Goal: Task Accomplishment & Management: Complete application form

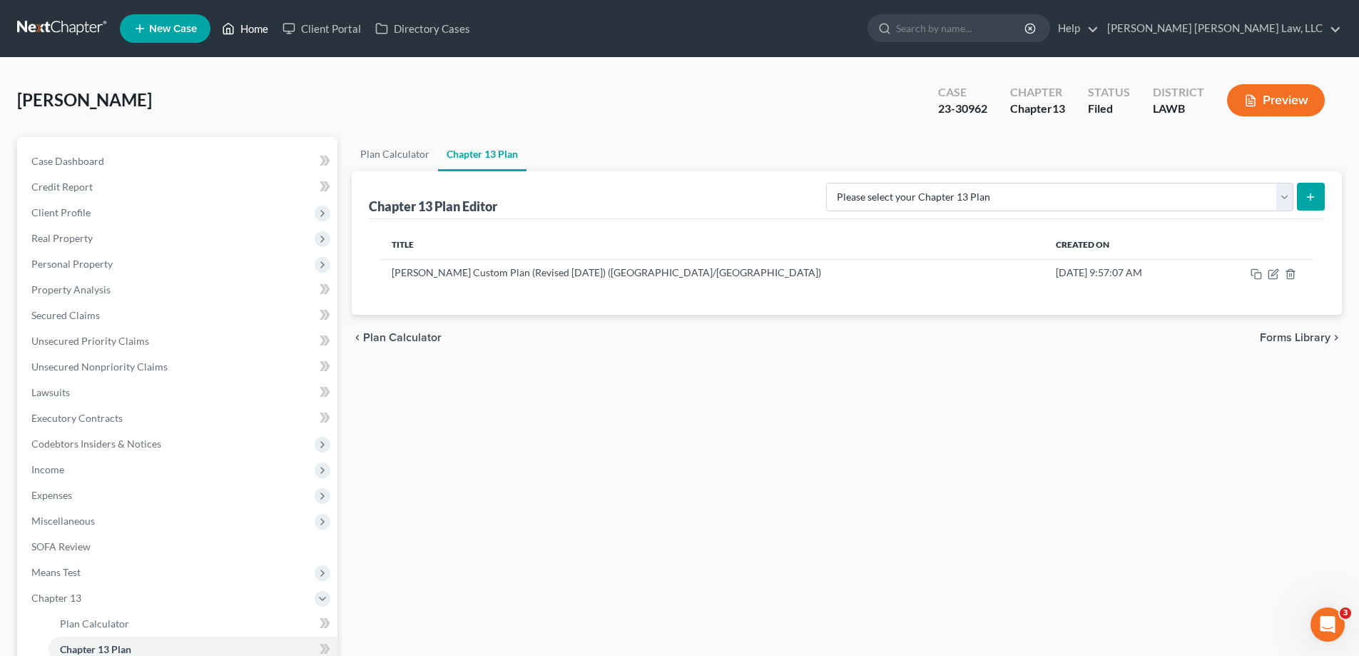
click at [239, 31] on link "Home" at bounding box center [245, 29] width 61 height 26
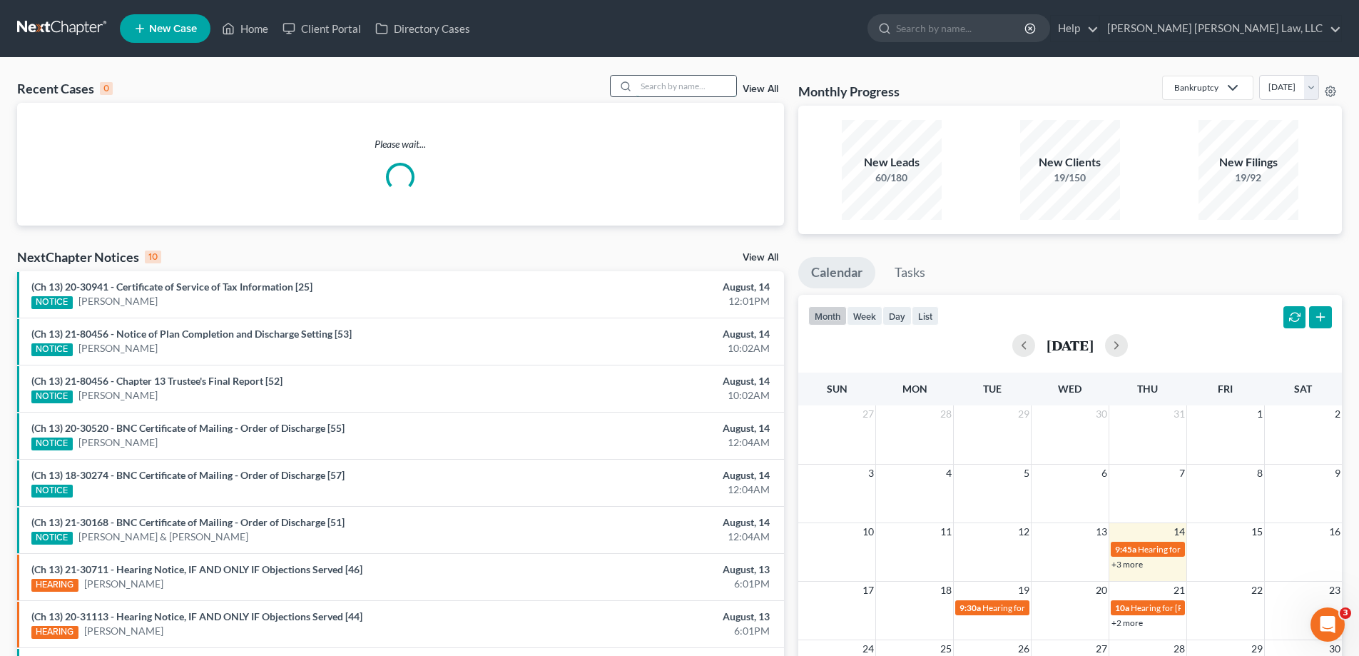
click at [685, 89] on input "search" at bounding box center [686, 86] width 100 height 21
type input "25-30120"
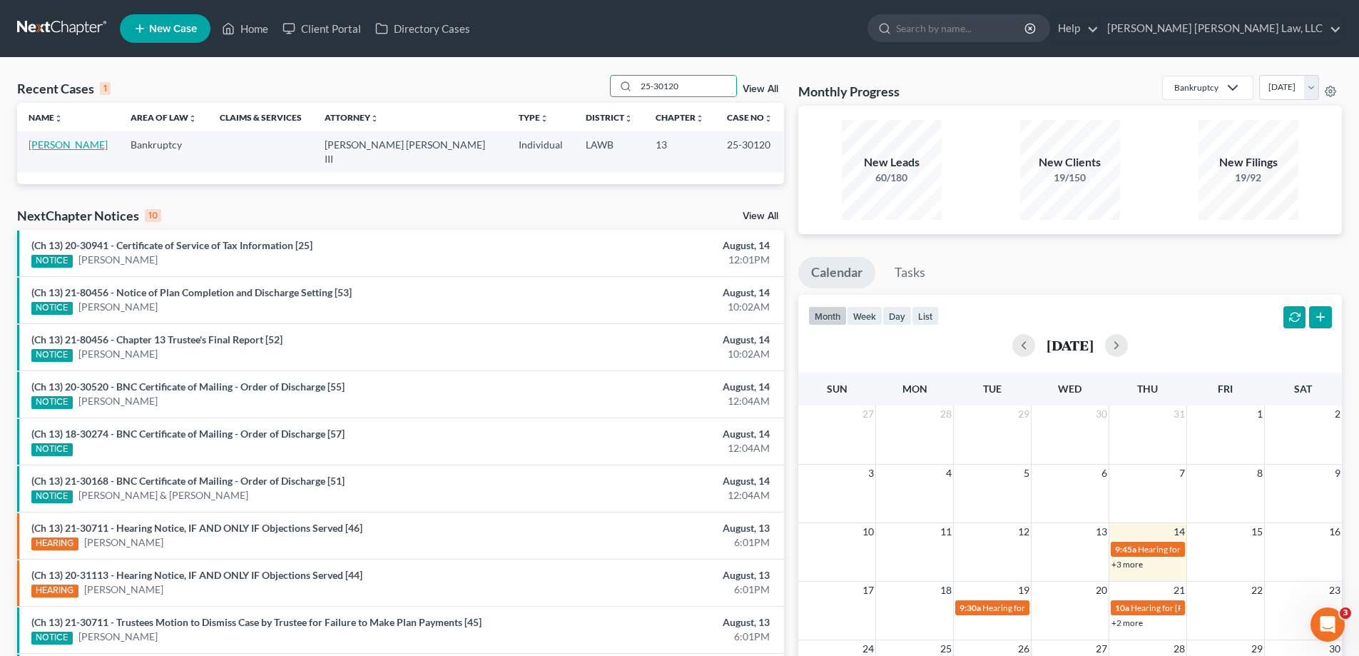
click at [57, 144] on link "[PERSON_NAME]" at bounding box center [68, 144] width 79 height 12
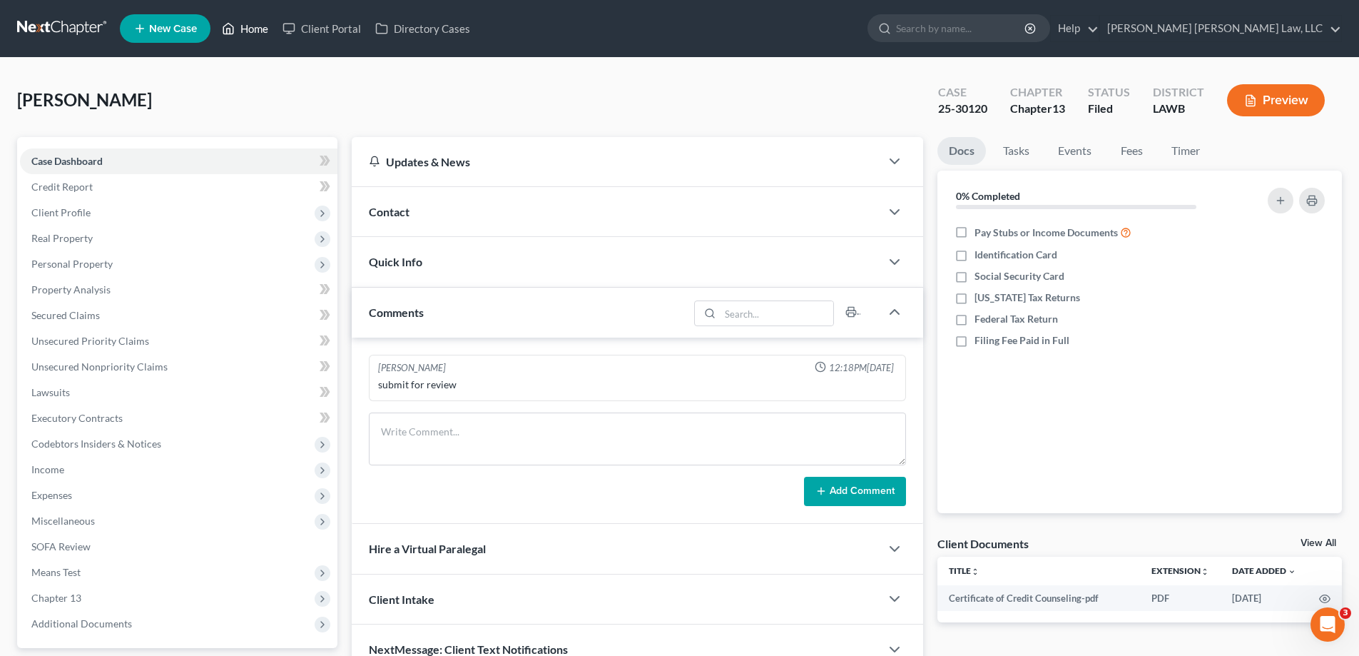
click at [253, 29] on link "Home" at bounding box center [245, 29] width 61 height 26
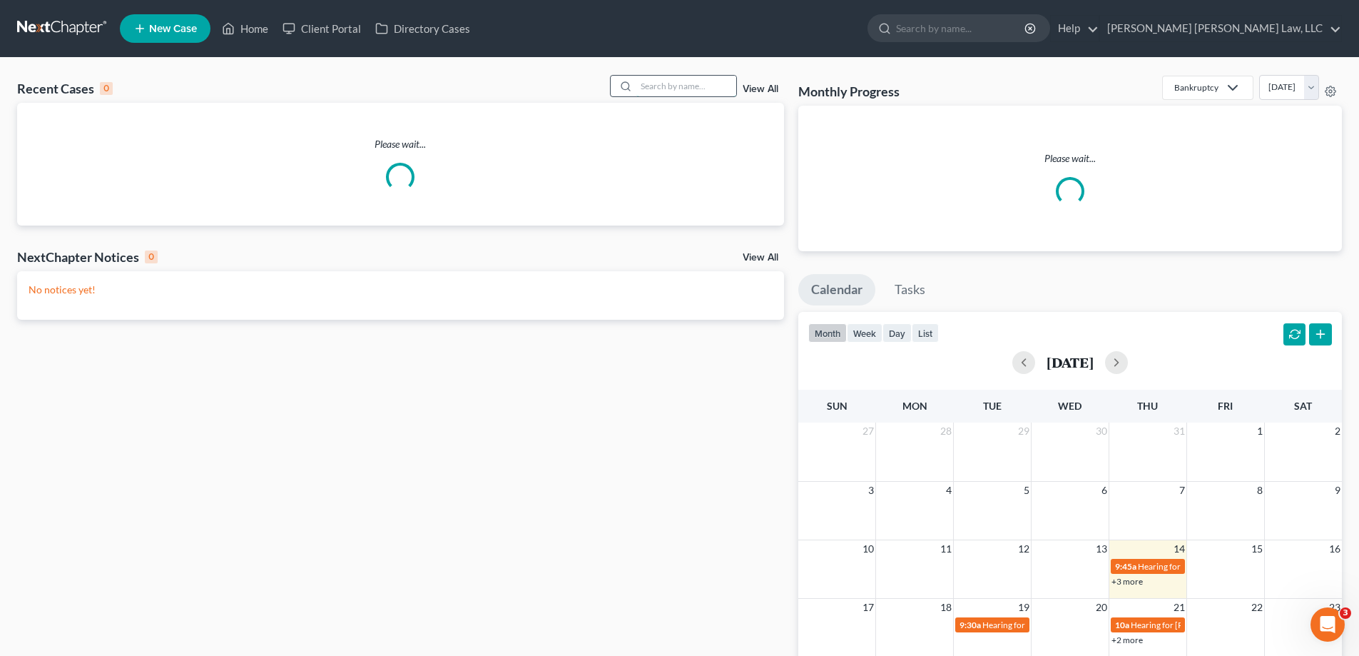
click at [715, 91] on input "search" at bounding box center [686, 86] width 100 height 21
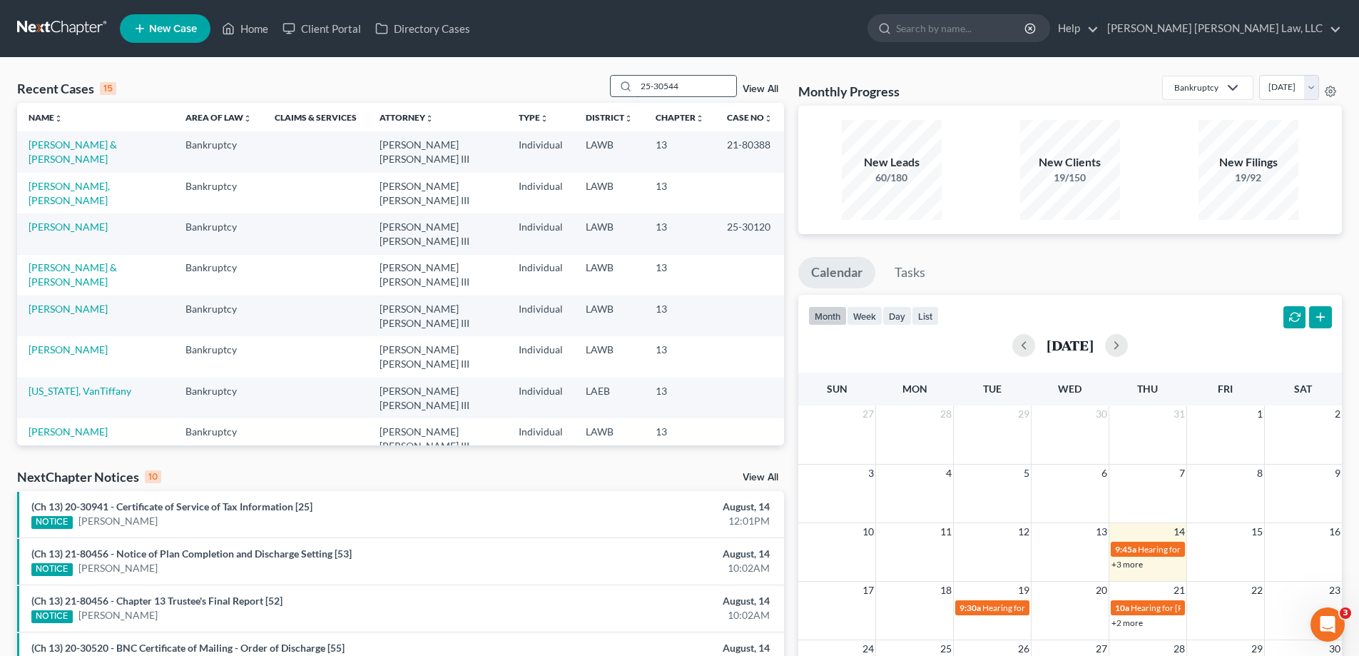
type input "25-30544"
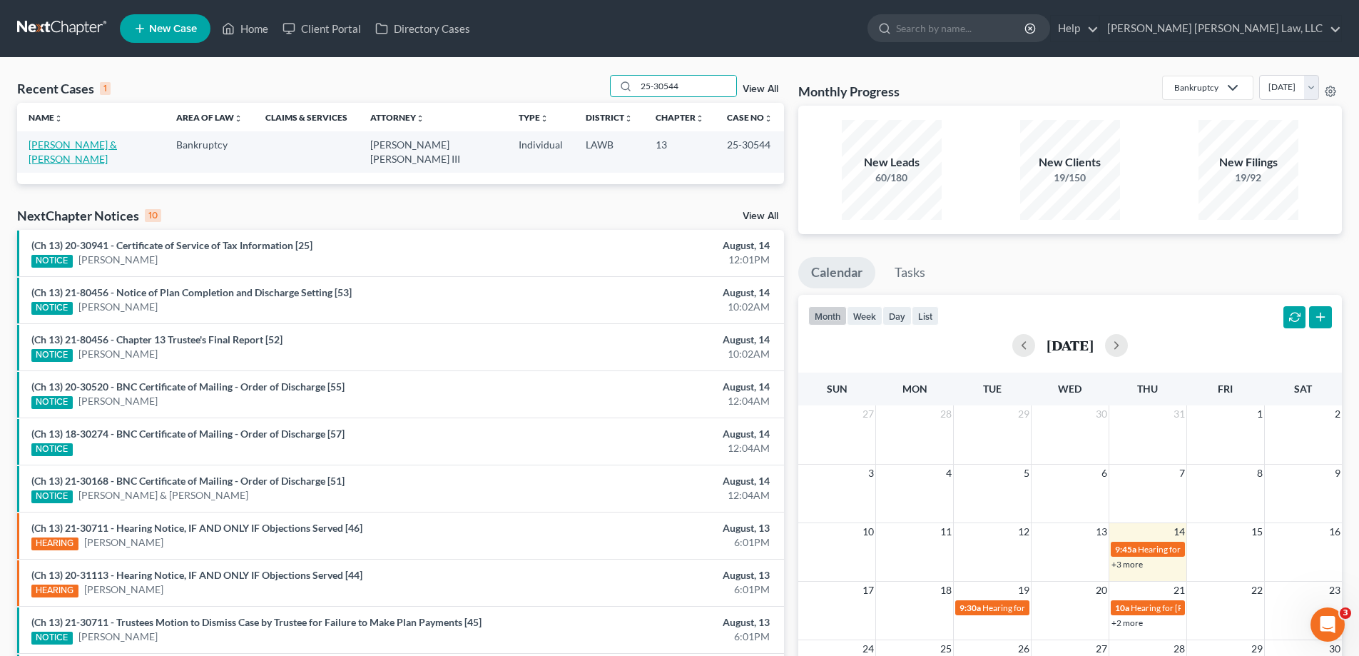
click at [117, 140] on link "[PERSON_NAME] & [PERSON_NAME]" at bounding box center [73, 151] width 88 height 26
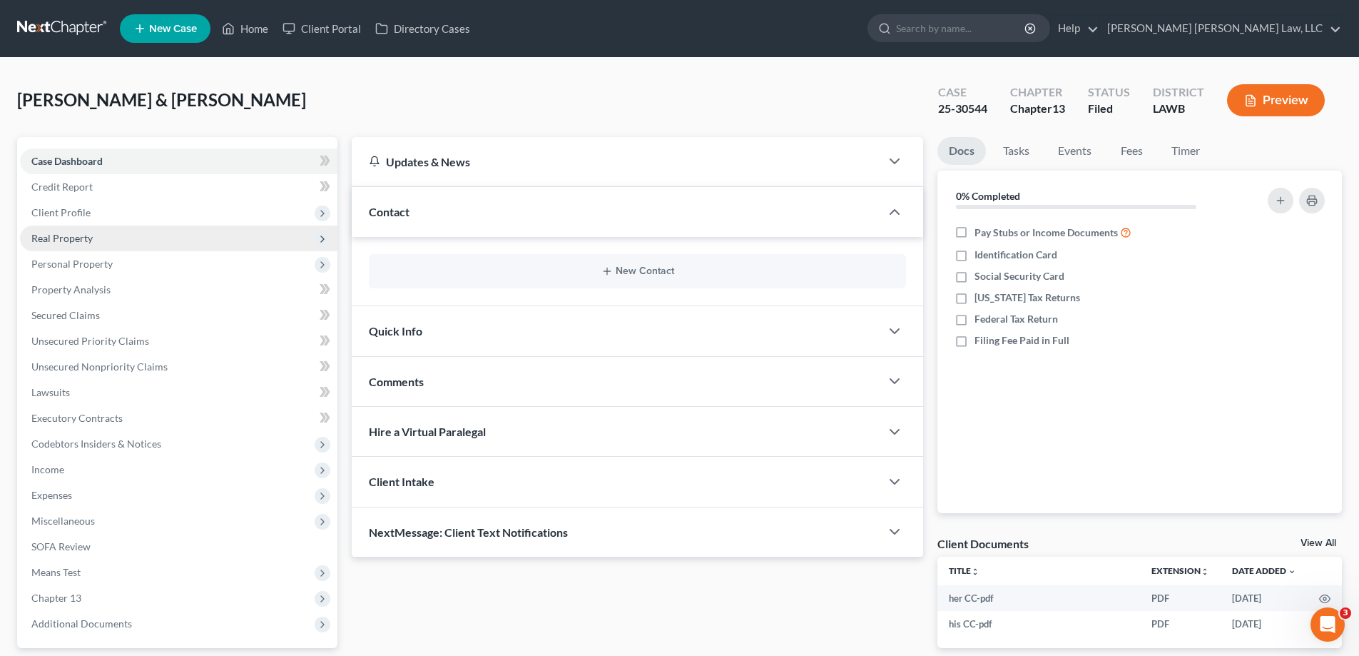
click at [68, 245] on span "Real Property" at bounding box center [178, 238] width 317 height 26
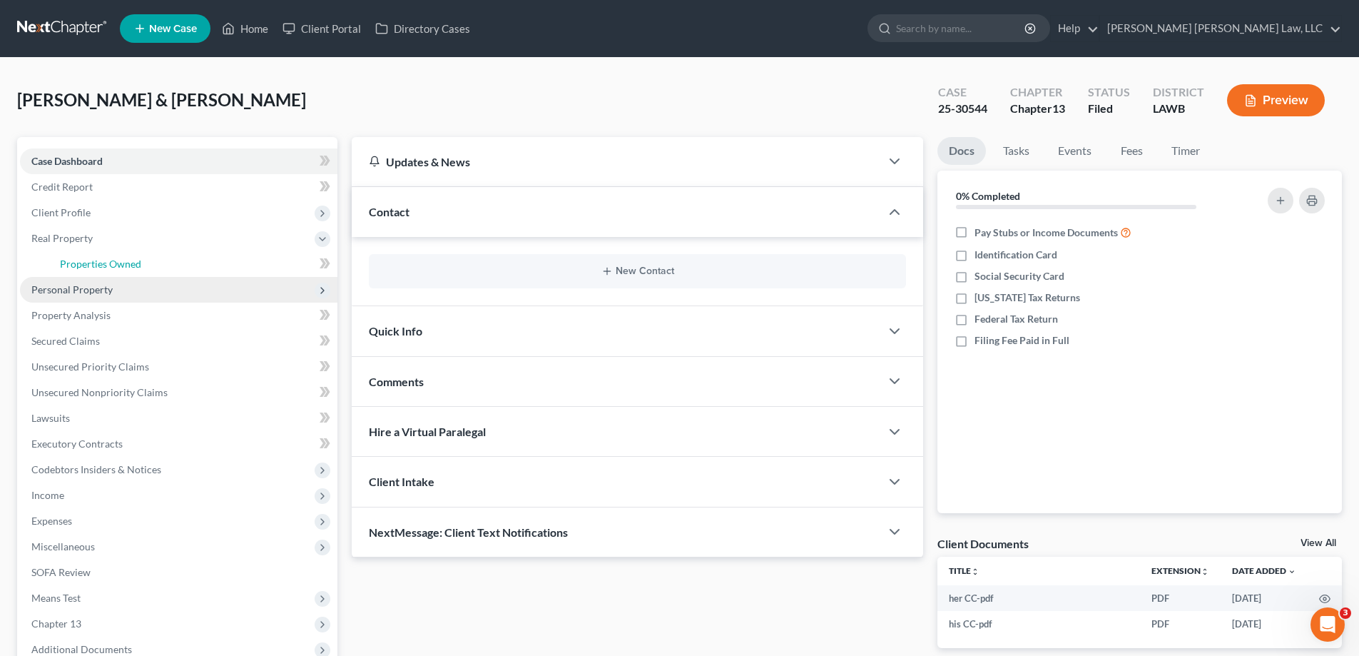
click at [86, 260] on span "Properties Owned" at bounding box center [100, 264] width 81 height 12
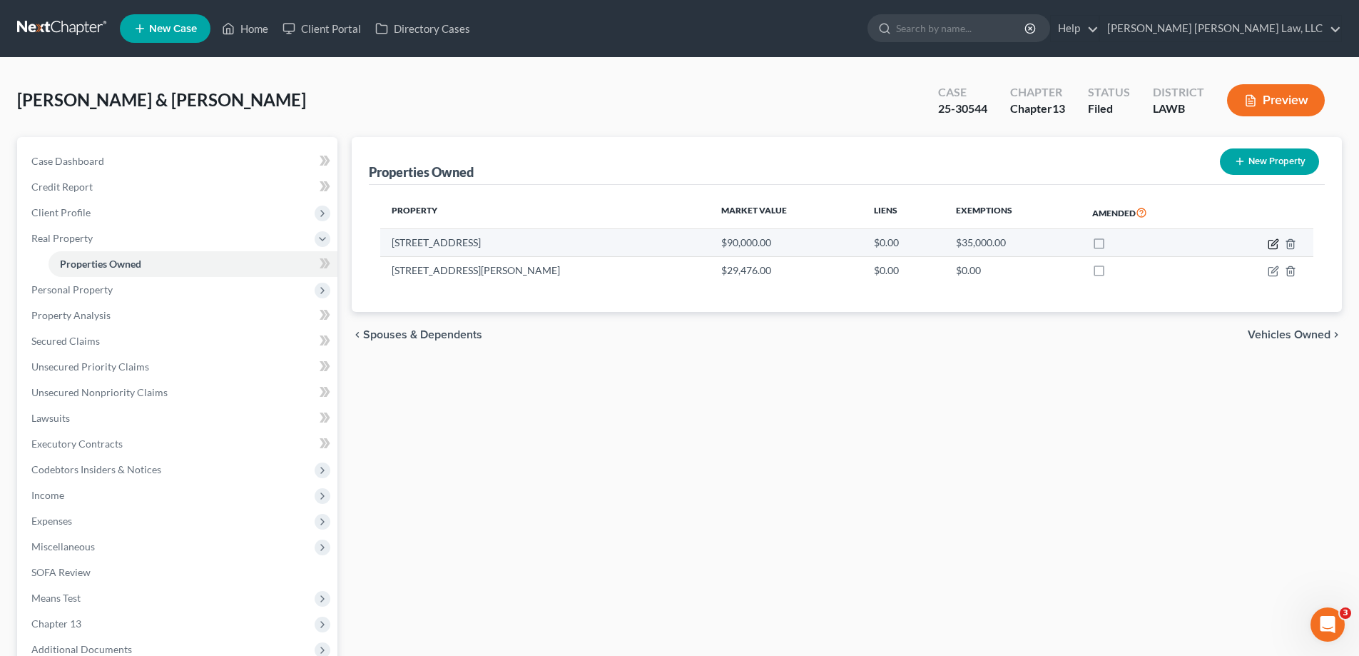
click at [1273, 241] on icon "button" at bounding box center [1273, 243] width 11 height 11
select select "19"
select select "2"
select select "0"
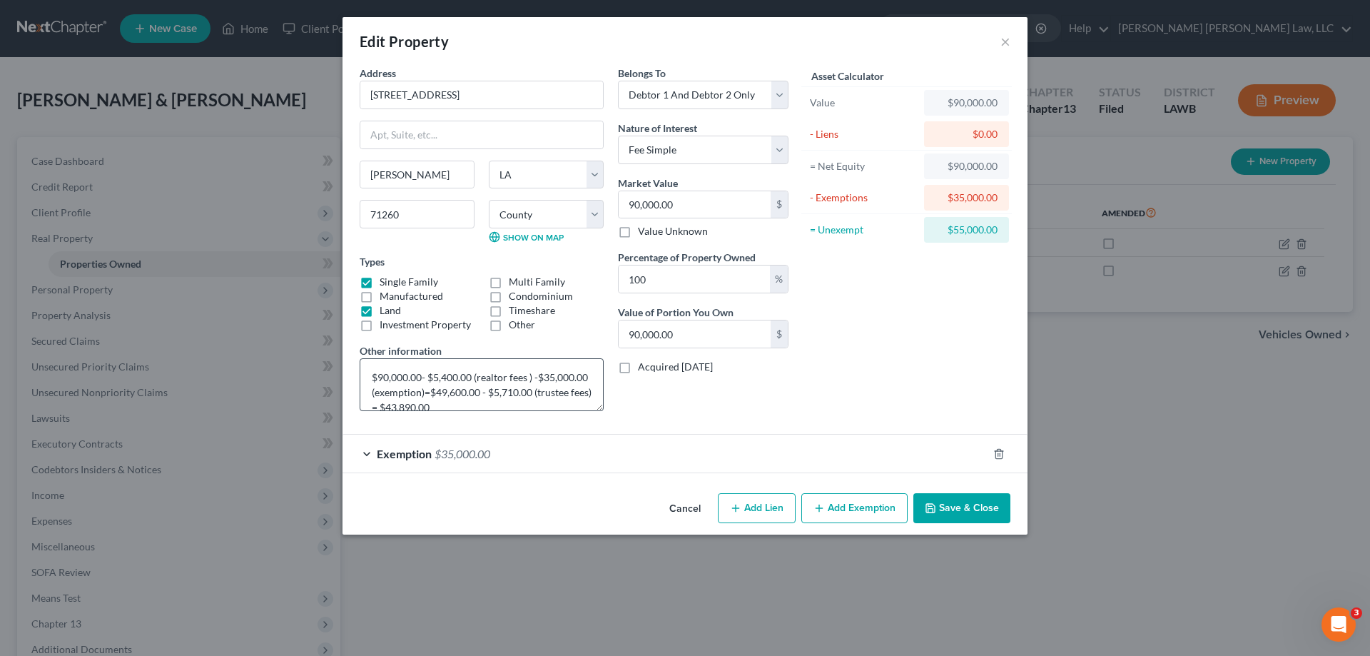
scroll to position [15, 0]
click at [689, 503] on button "Cancel" at bounding box center [685, 508] width 54 height 29
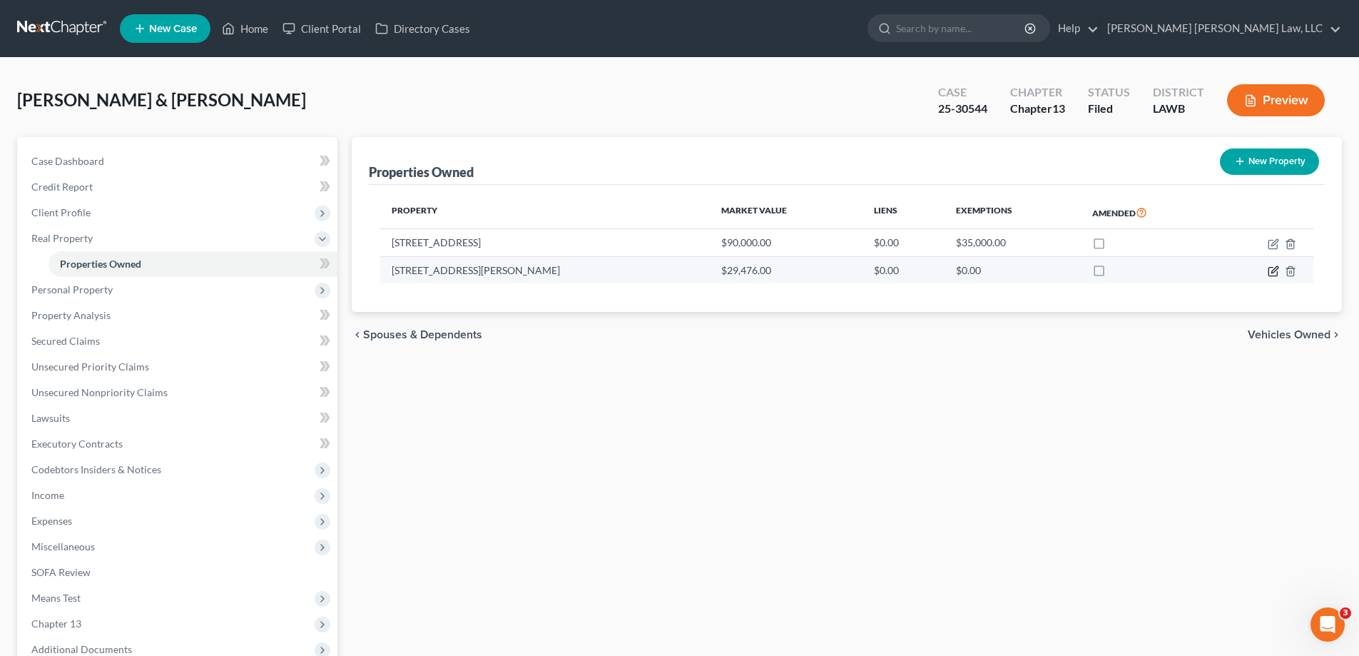
click at [1275, 270] on icon "button" at bounding box center [1273, 270] width 11 height 11
select select "19"
select select "55"
select select "3"
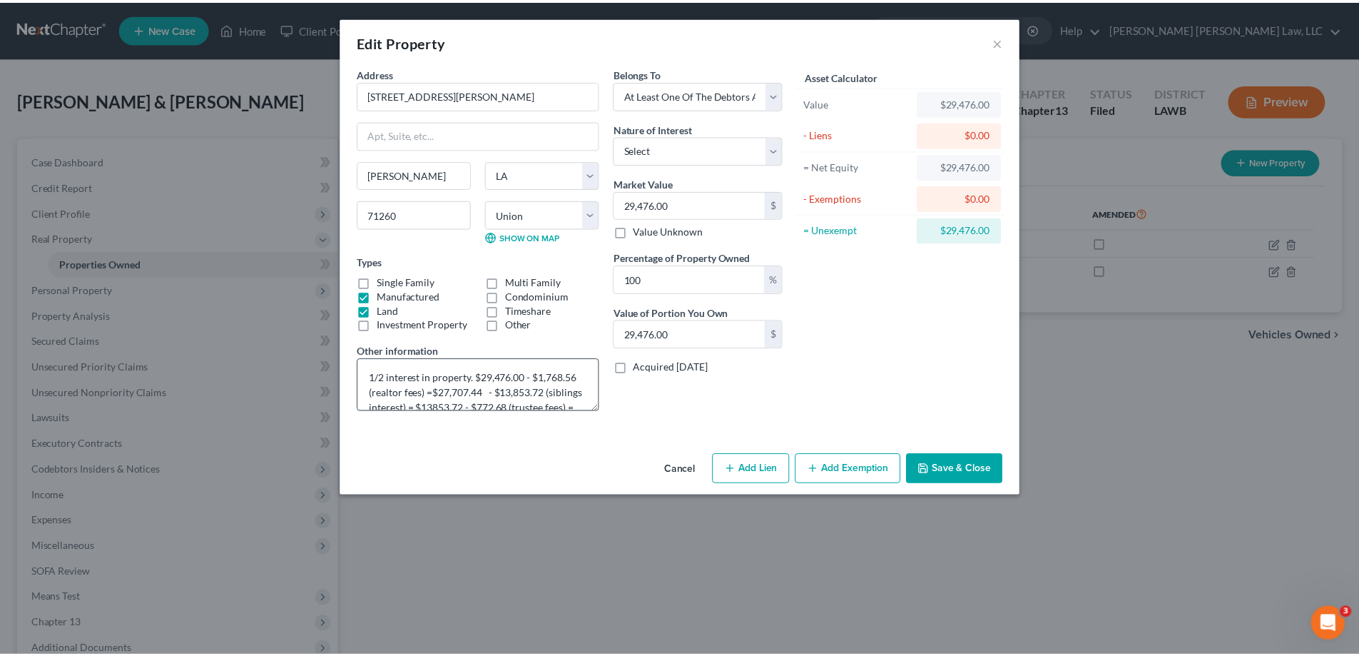
scroll to position [30, 0]
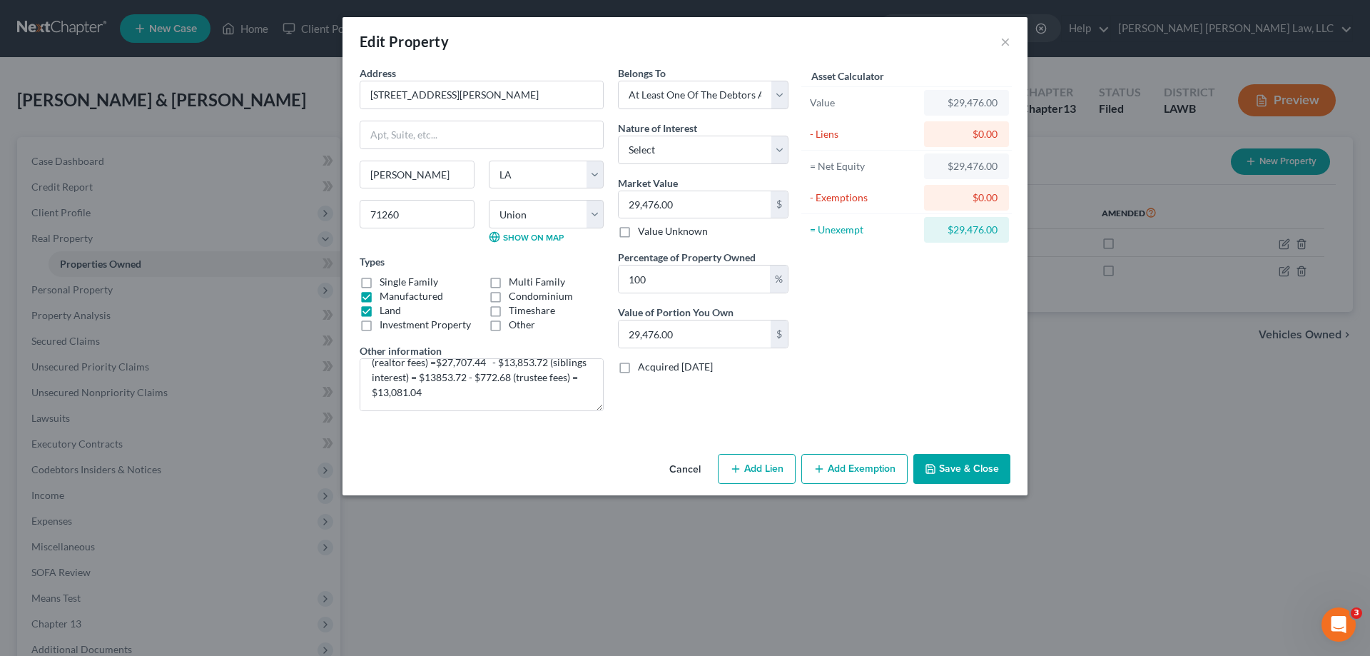
click at [930, 466] on polyline "button" at bounding box center [930, 465] width 4 height 2
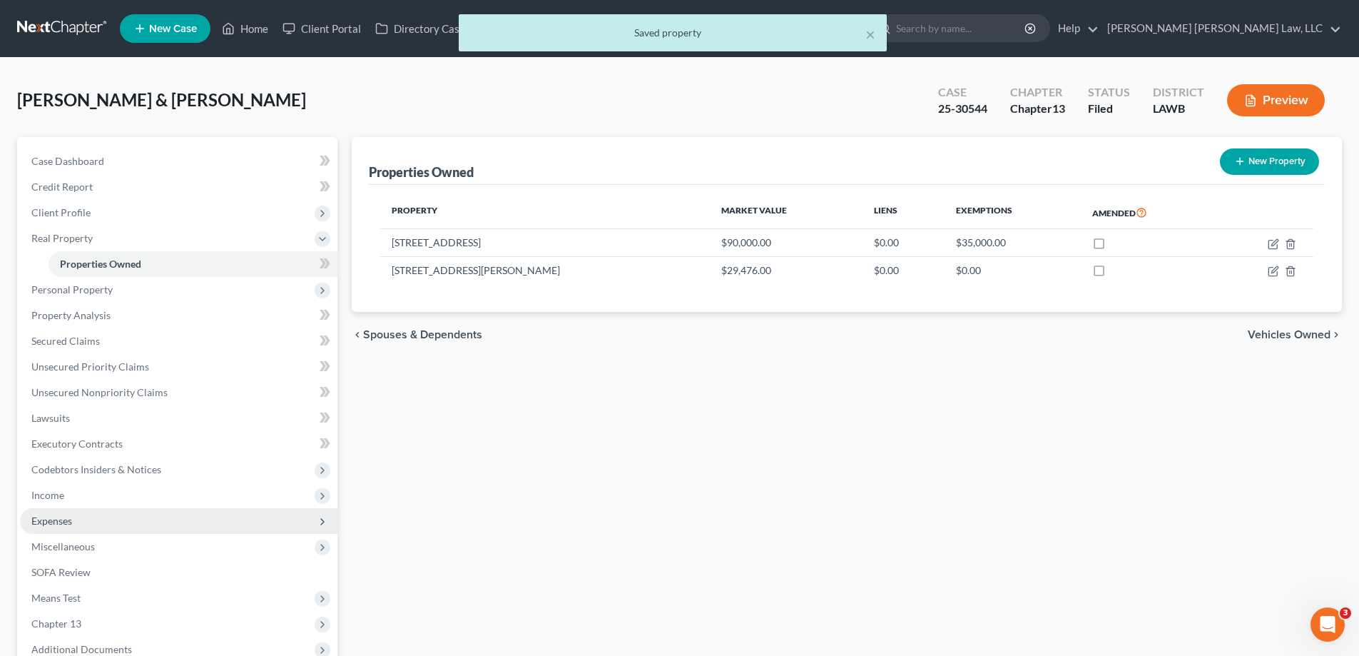
click at [62, 519] on span "Expenses" at bounding box center [51, 520] width 41 height 12
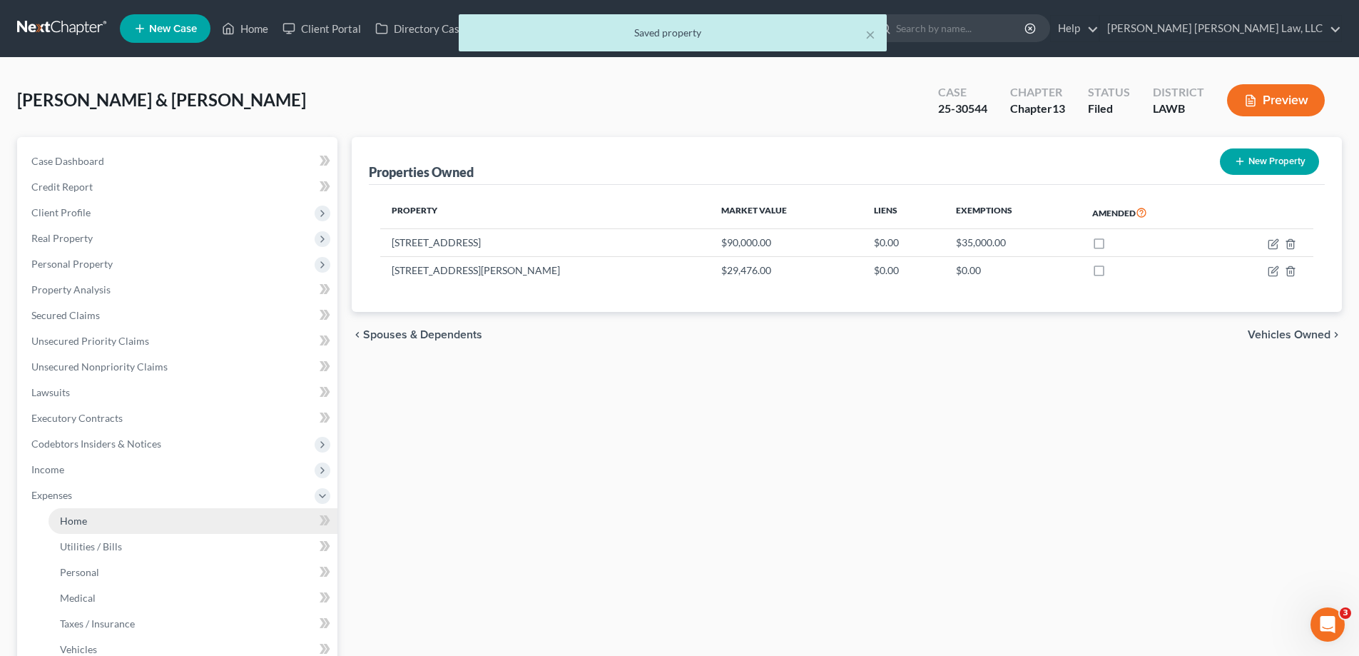
click at [87, 517] on link "Home" at bounding box center [193, 521] width 289 height 26
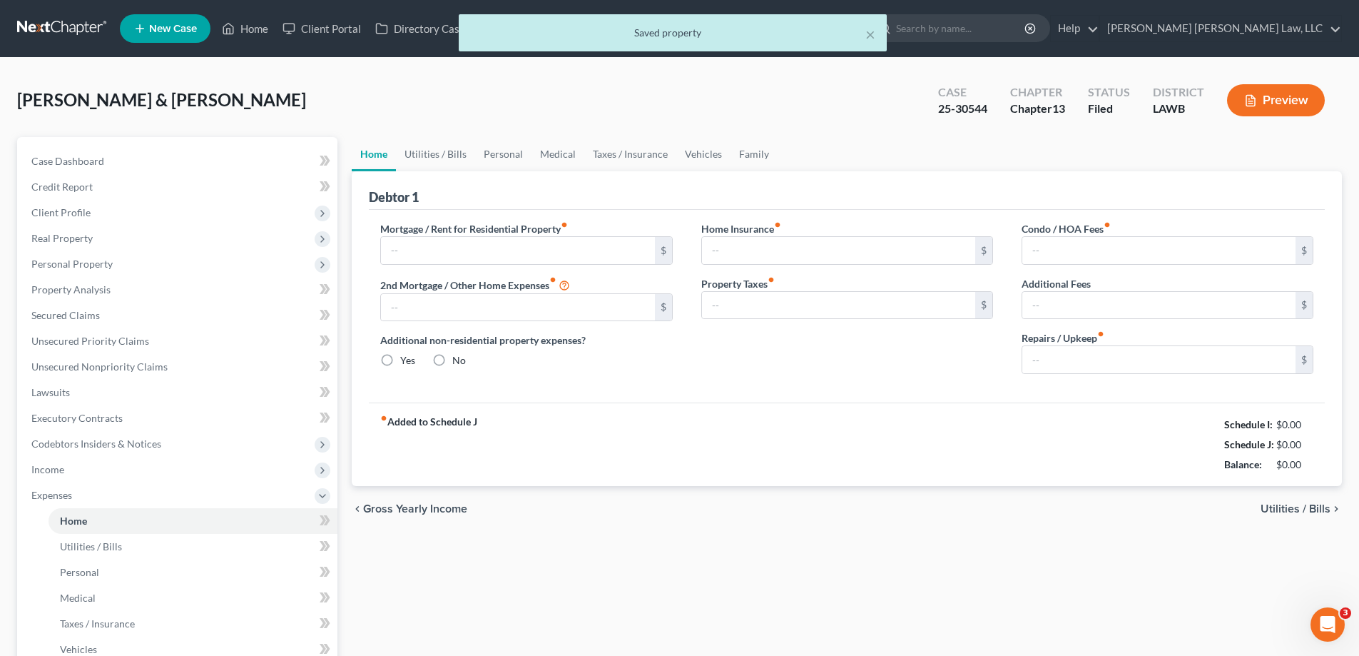
type input "0.00"
radio input "true"
type input "0.00"
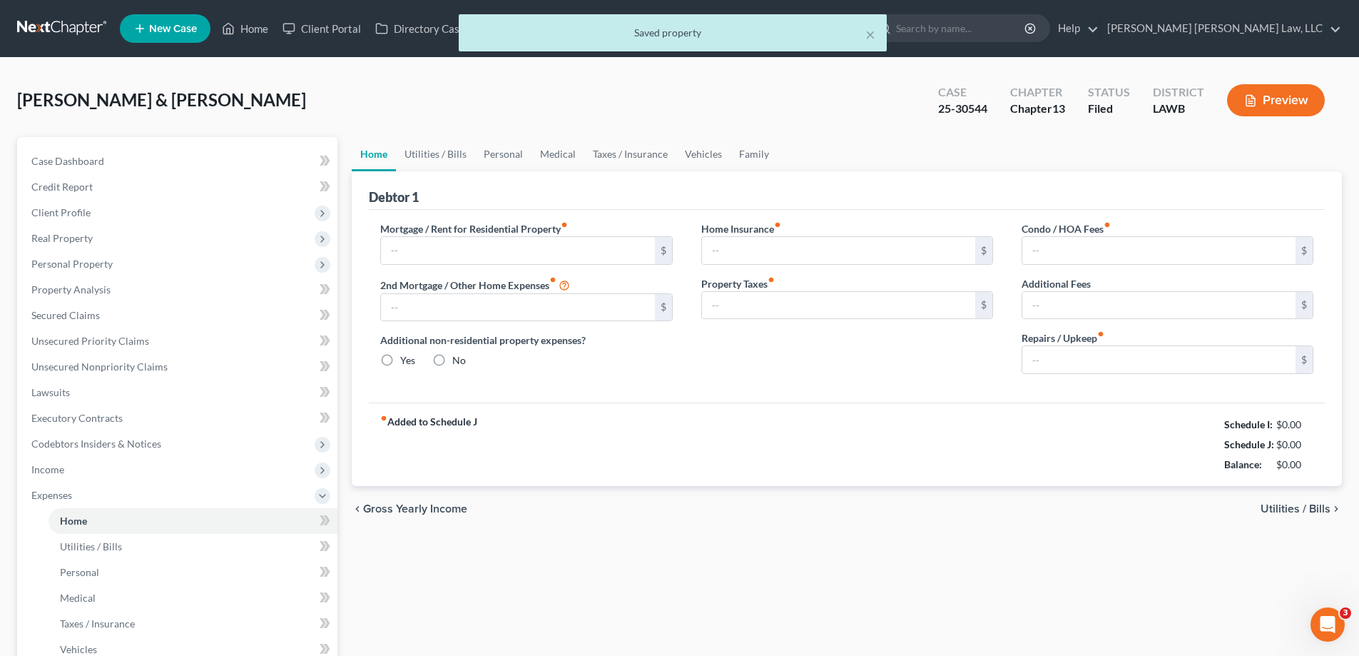
type input "100.00"
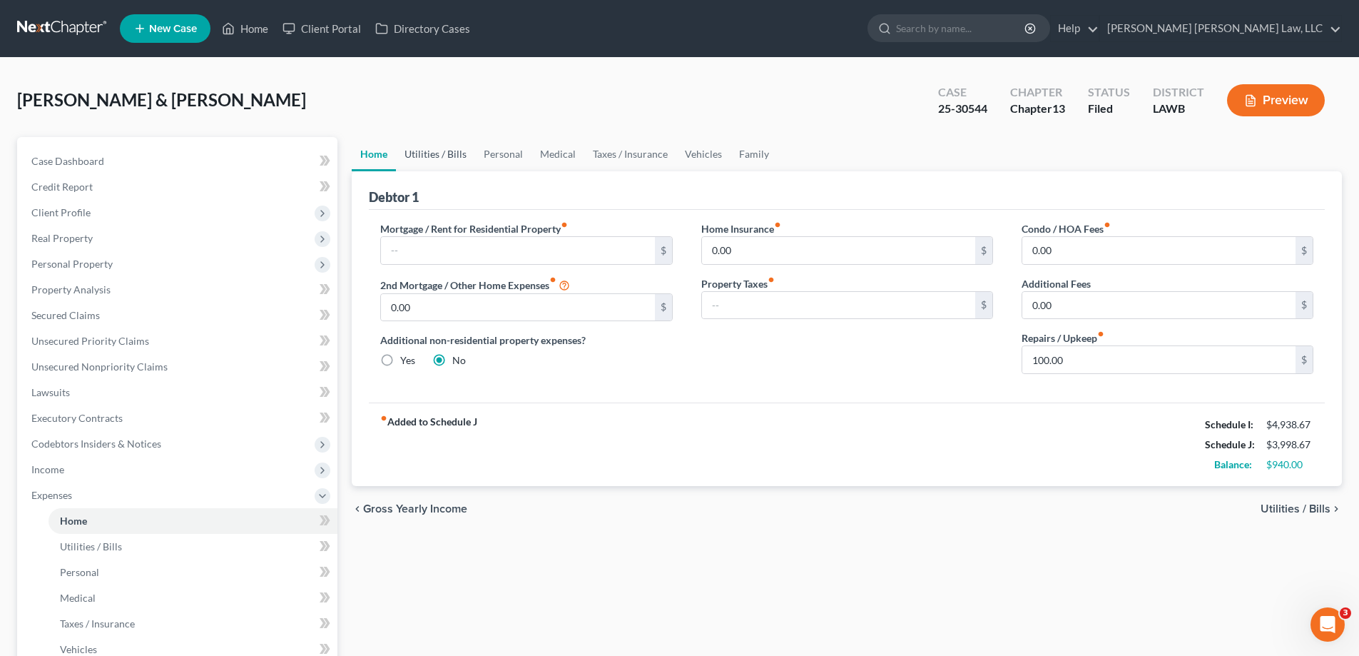
click at [437, 150] on link "Utilities / Bills" at bounding box center [435, 154] width 79 height 34
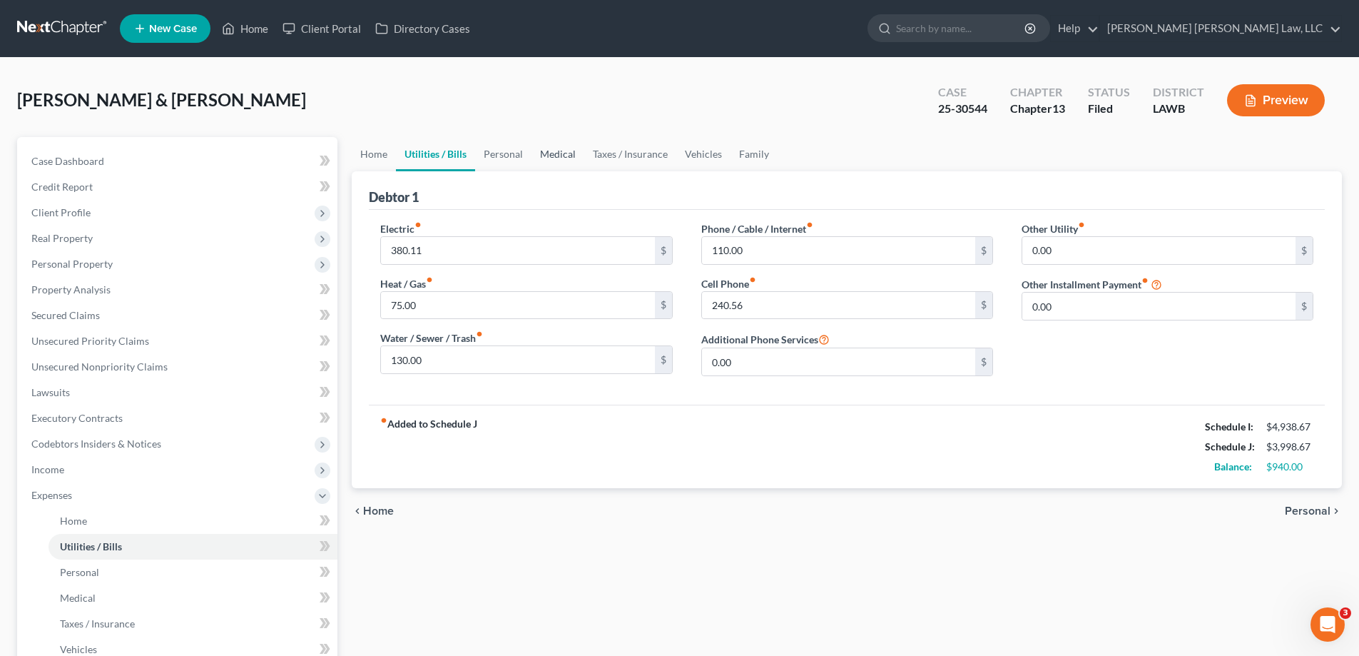
click at [535, 156] on link "Medical" at bounding box center [558, 154] width 53 height 34
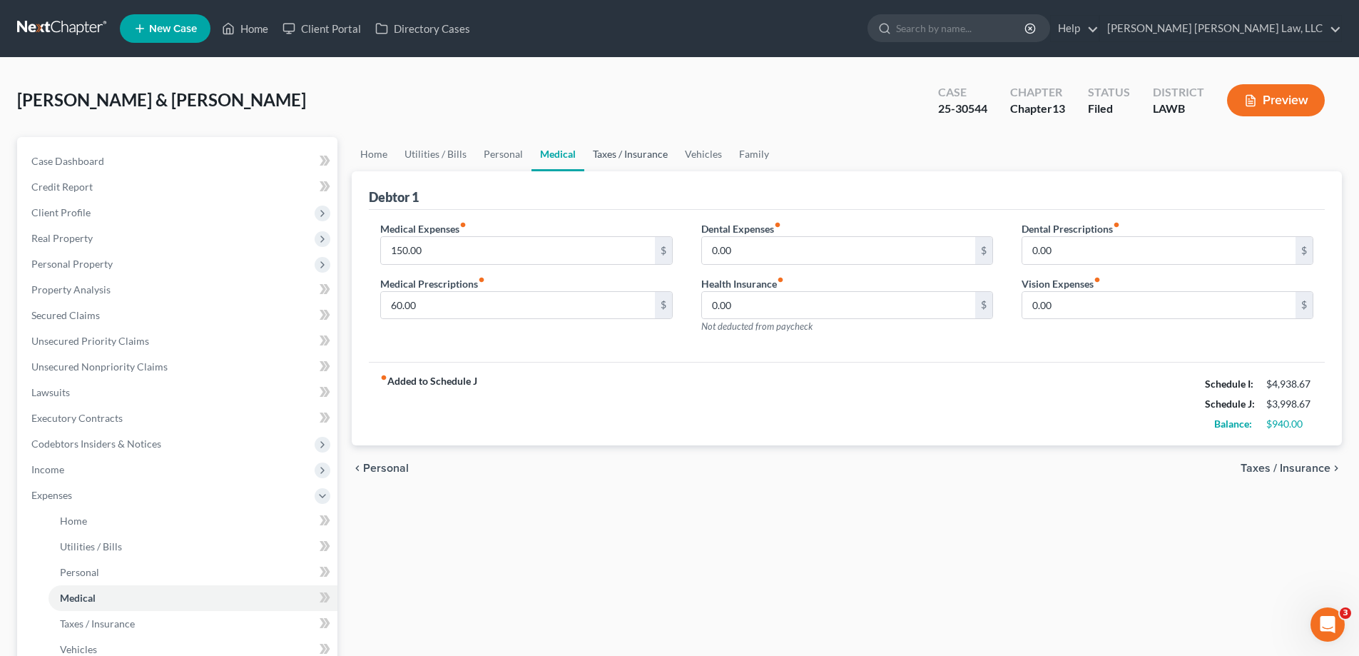
click at [630, 155] on link "Taxes / Insurance" at bounding box center [630, 154] width 92 height 34
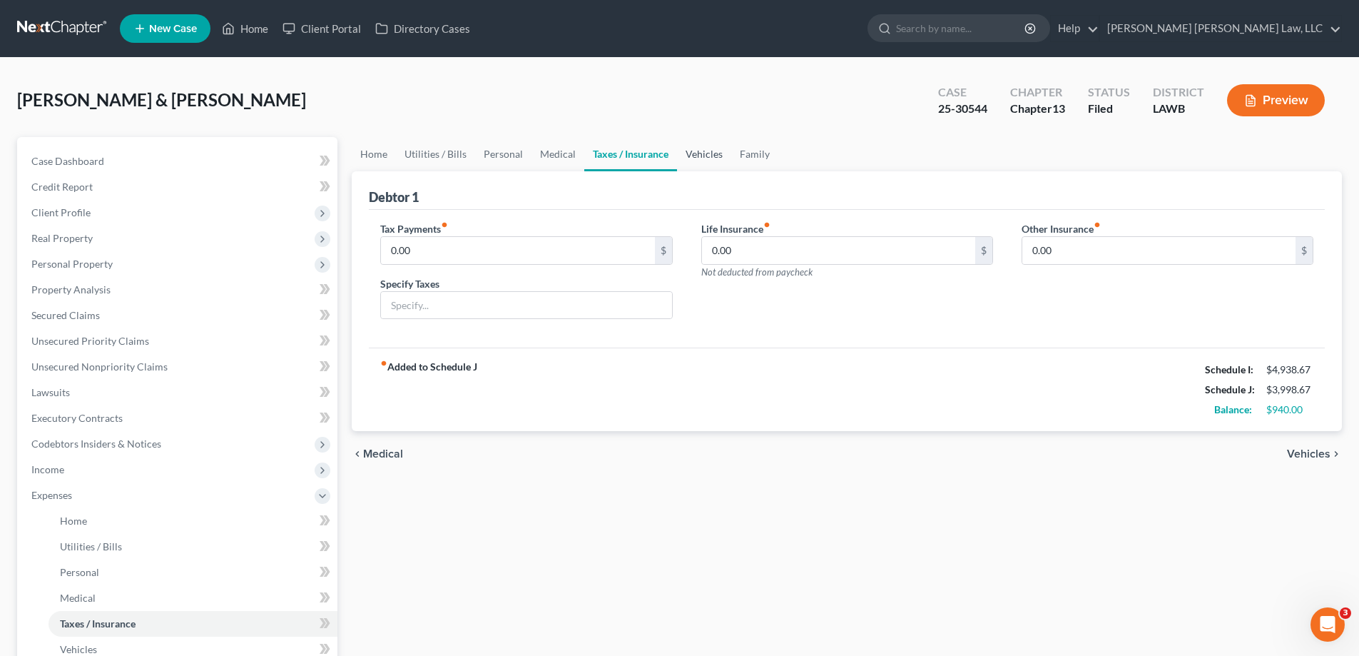
click at [689, 161] on link "Vehicles" at bounding box center [704, 154] width 54 height 34
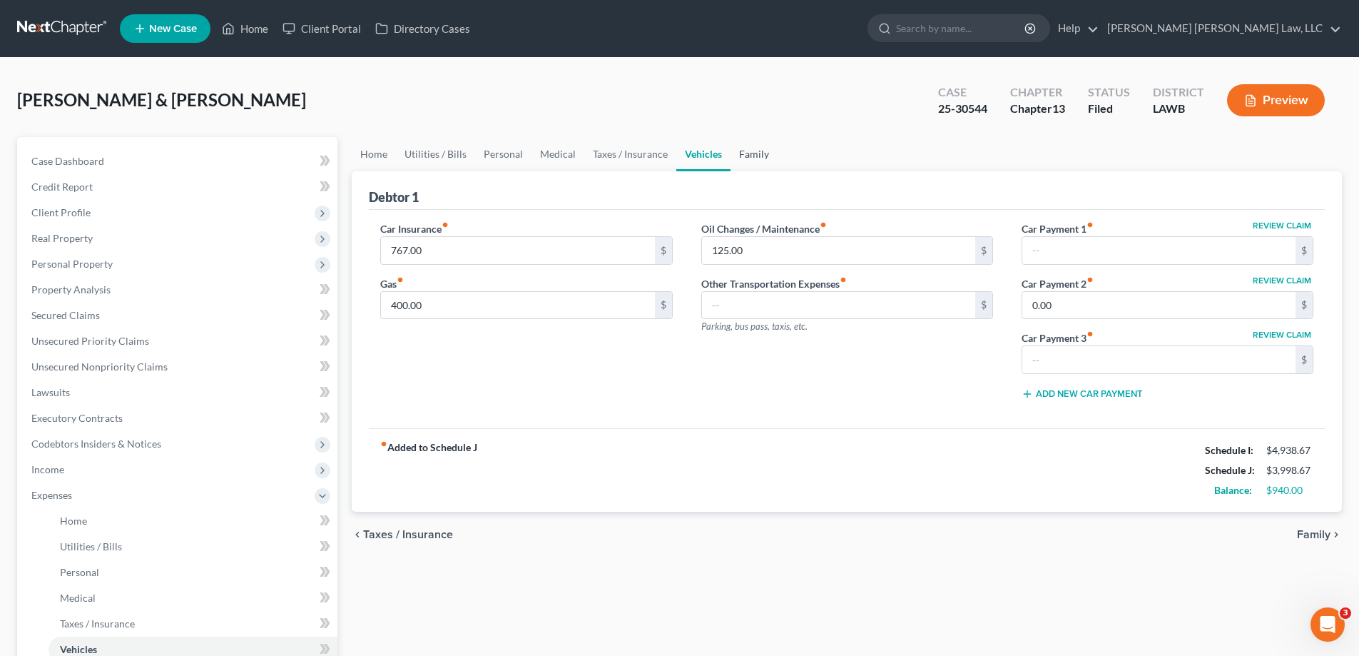
click at [759, 152] on link "Family" at bounding box center [754, 154] width 47 height 34
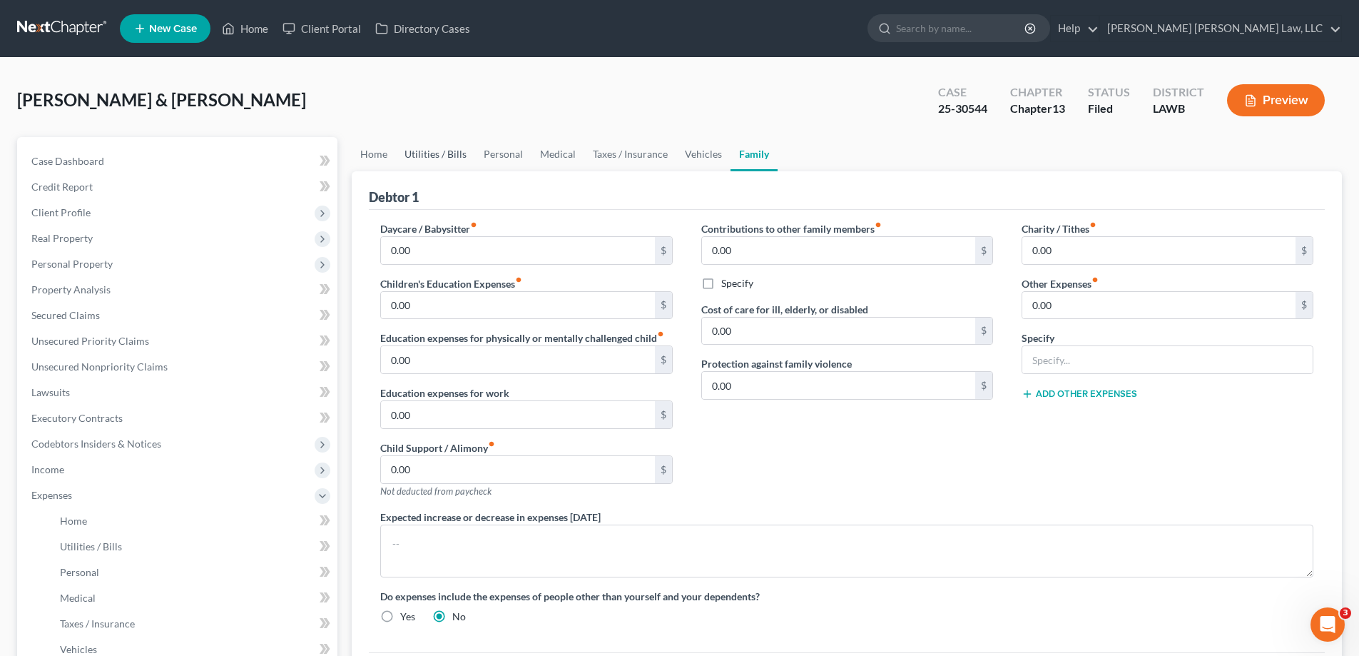
click at [453, 146] on link "Utilities / Bills" at bounding box center [435, 154] width 79 height 34
